Goal: Task Accomplishment & Management: Use online tool/utility

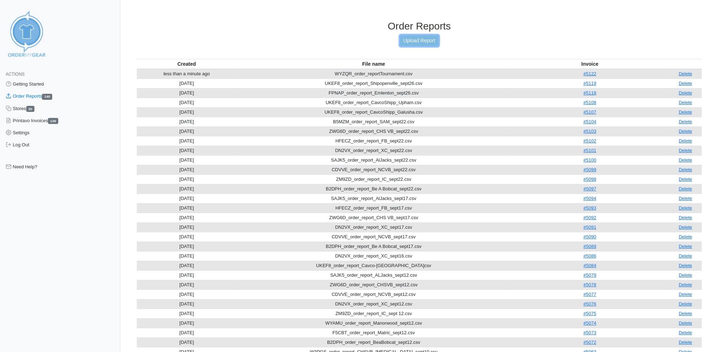
click at [413, 36] on link "Upload Report" at bounding box center [419, 40] width 38 height 11
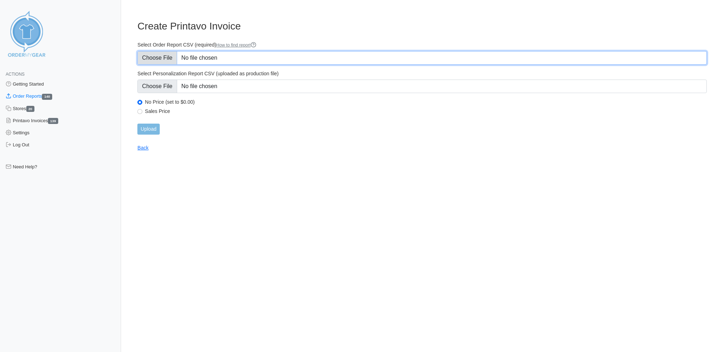
click at [166, 55] on input "Select Order Report CSV (required) How to find report" at bounding box center [422, 57] width 570 height 13
type input "C:\fakepath\HFECZ_order_report_FB_oct1.csv"
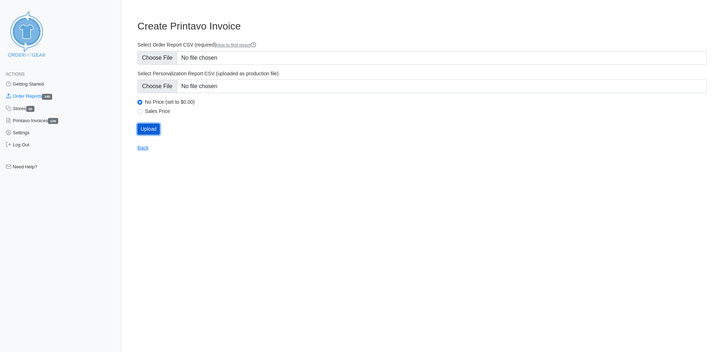
click at [151, 124] on input "Upload" at bounding box center [148, 129] width 22 height 11
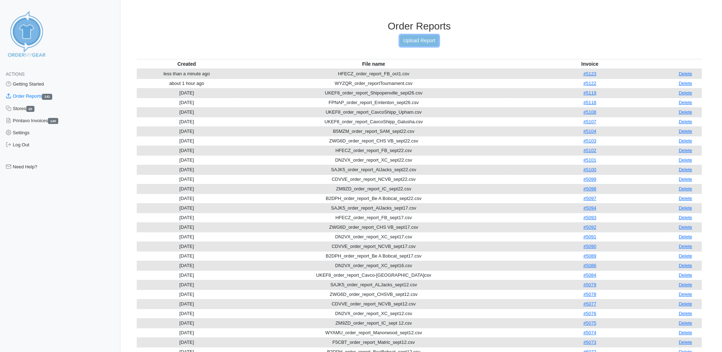
click at [427, 38] on link "Upload Report" at bounding box center [419, 40] width 38 height 11
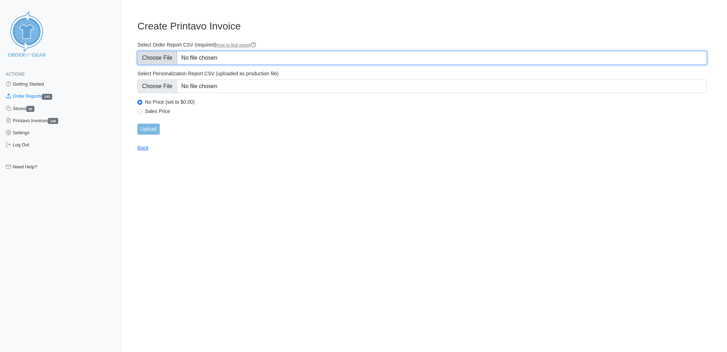
click at [169, 56] on input "Select Order Report CSV (required) How to find report" at bounding box center [422, 57] width 570 height 13
type input "C:\fakepath\62NTY_order_report_softball_oct1.csv"
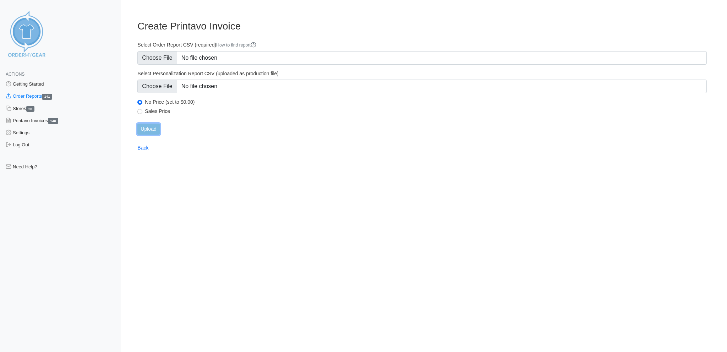
click at [152, 124] on input "Upload" at bounding box center [148, 129] width 22 height 11
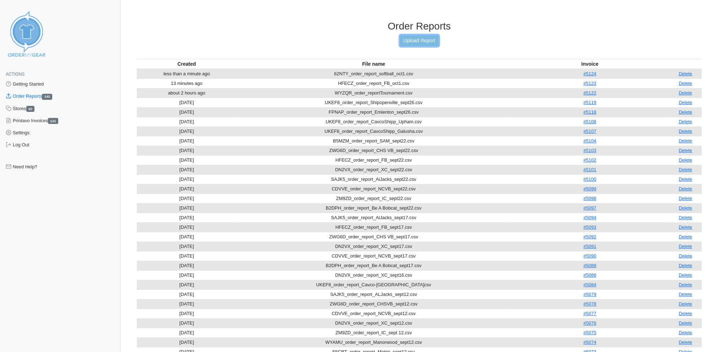
click at [410, 36] on link "Upload Report" at bounding box center [419, 40] width 38 height 11
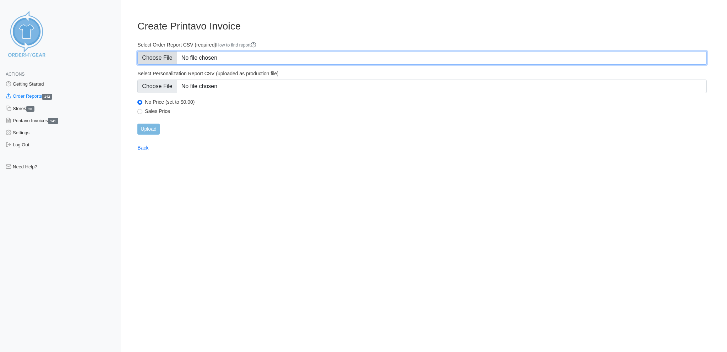
click at [162, 51] on input "Select Order Report CSV (required) How to find report" at bounding box center [422, 57] width 570 height 13
type input "C:\fakepath\DN2VX_order_report_XC_oct1.csv"
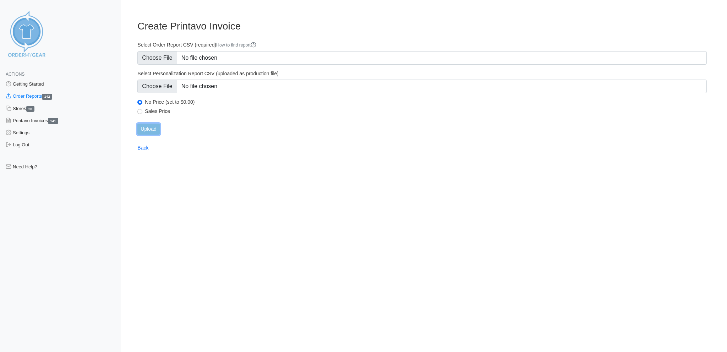
click at [152, 124] on input "Upload" at bounding box center [148, 129] width 22 height 11
